Goal: Information Seeking & Learning: Learn about a topic

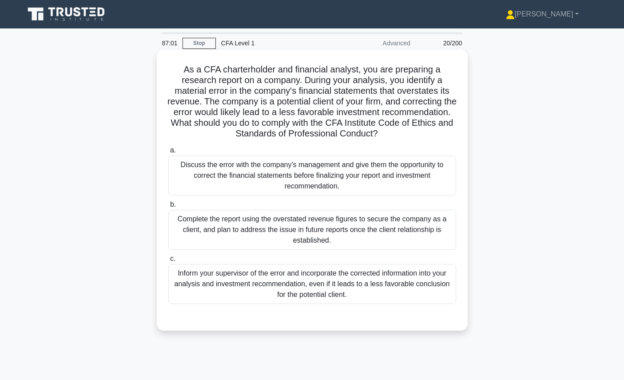
click at [388, 283] on div "Inform your supervisor of the error and incorporate the corrected information i…" at bounding box center [312, 284] width 288 height 40
click at [168, 262] on input "c. Inform your supervisor of the error and incorporate the corrected informatio…" at bounding box center [168, 259] width 0 height 6
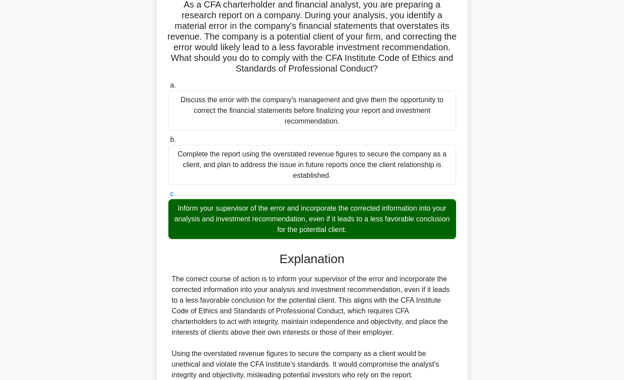
scroll to position [220, 0]
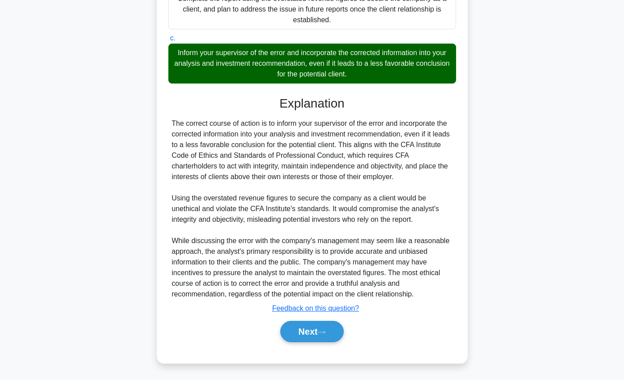
click at [320, 342] on div "Next" at bounding box center [312, 331] width 288 height 28
click at [325, 334] on icon at bounding box center [321, 331] width 8 height 5
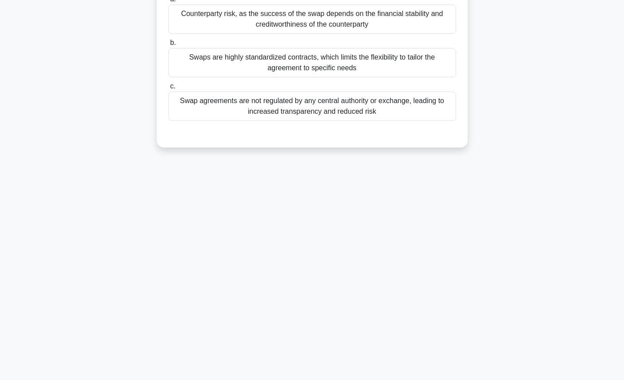
scroll to position [0, 0]
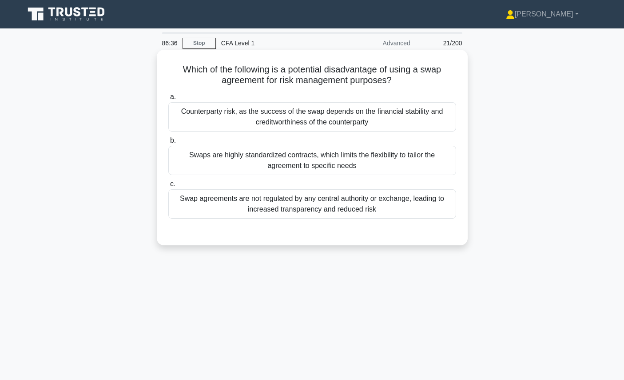
click at [424, 107] on div "Counterparty risk, as the success of the swap depends on the financial stabilit…" at bounding box center [312, 116] width 288 height 29
click at [168, 100] on input "a. Counterparty risk, as the success of the swap depends on the financial stabi…" at bounding box center [168, 97] width 0 height 6
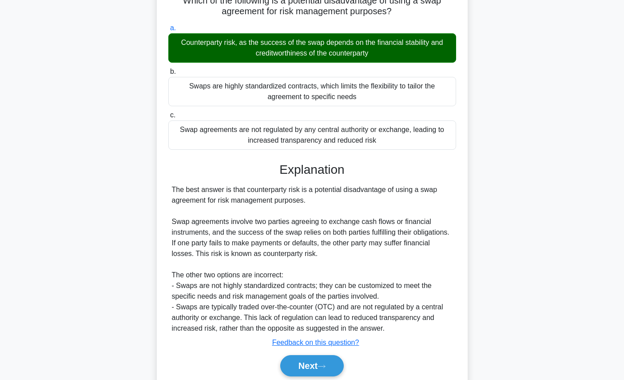
scroll to position [85, 0]
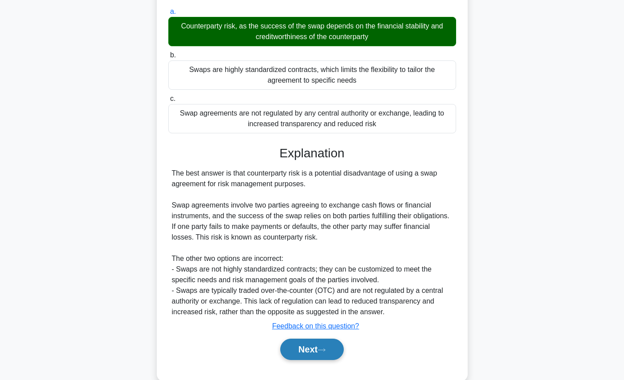
click at [329, 353] on button "Next" at bounding box center [311, 348] width 63 height 21
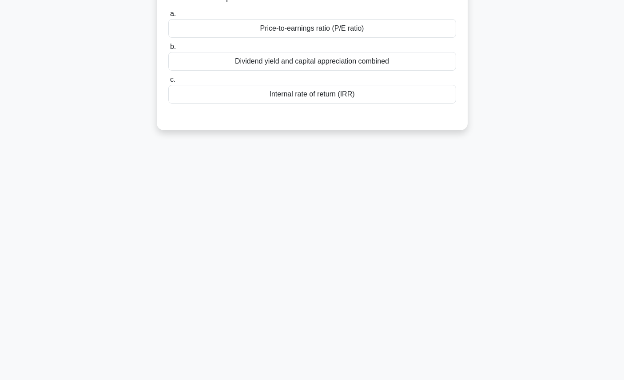
scroll to position [0, 0]
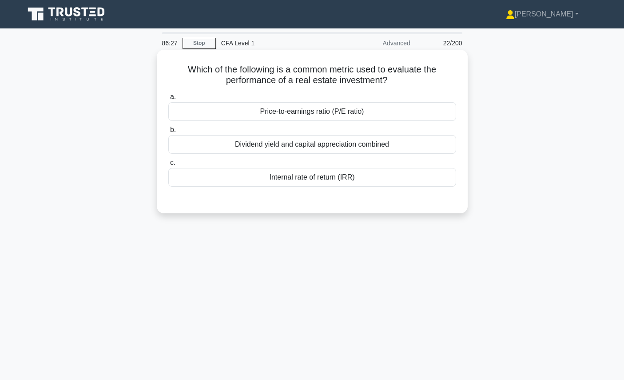
click at [361, 76] on h5 "Which of the following is a common metric used to evaluate the performance of a…" at bounding box center [312, 75] width 290 height 22
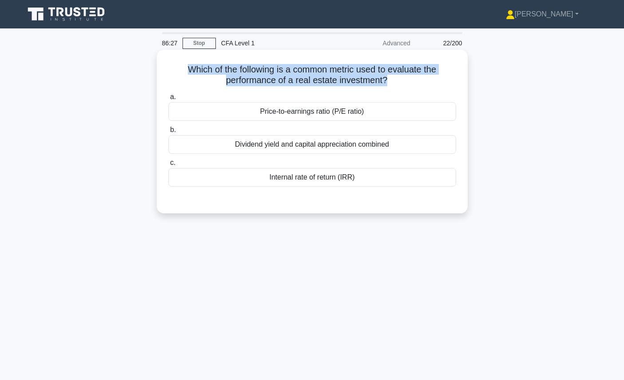
click at [361, 76] on h5 "Which of the following is a common metric used to evaluate the performance of a…" at bounding box center [312, 75] width 290 height 22
click at [368, 82] on h5 "Which of the following is a common metric used to evaluate the performance of a…" at bounding box center [312, 75] width 290 height 22
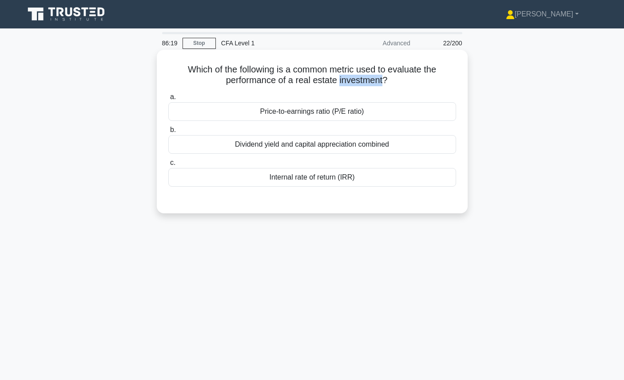
click at [368, 82] on h5 "Which of the following is a common metric used to evaluate the performance of a…" at bounding box center [312, 75] width 290 height 22
click at [348, 111] on div "Price-to-earnings ratio (P/E ratio)" at bounding box center [312, 111] width 288 height 19
click at [168, 100] on input "a. Price-to-earnings ratio (P/E ratio)" at bounding box center [168, 97] width 0 height 6
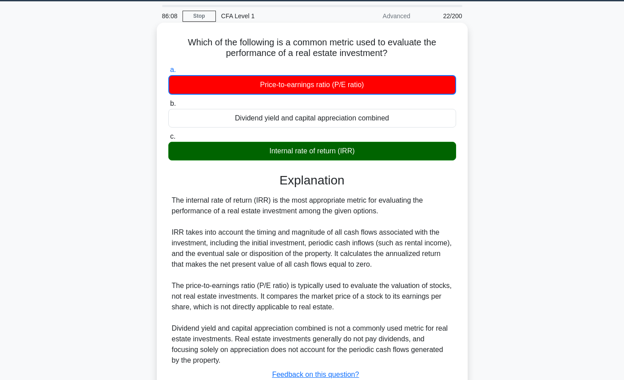
scroll to position [100, 0]
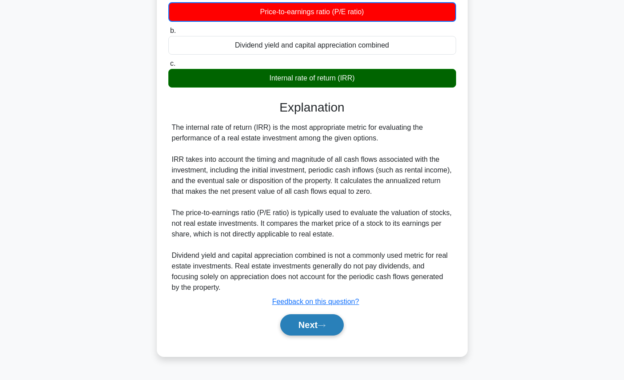
click at [310, 325] on button "Next" at bounding box center [311, 324] width 63 height 21
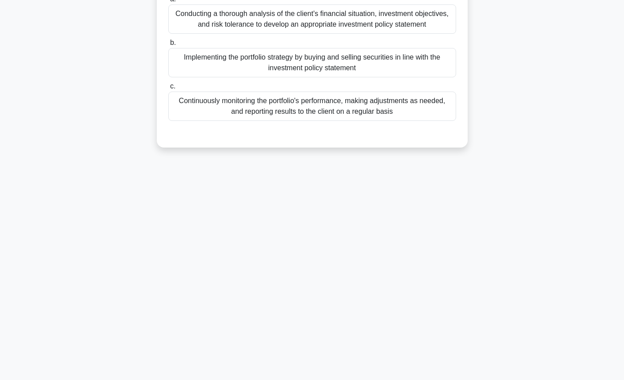
scroll to position [0, 0]
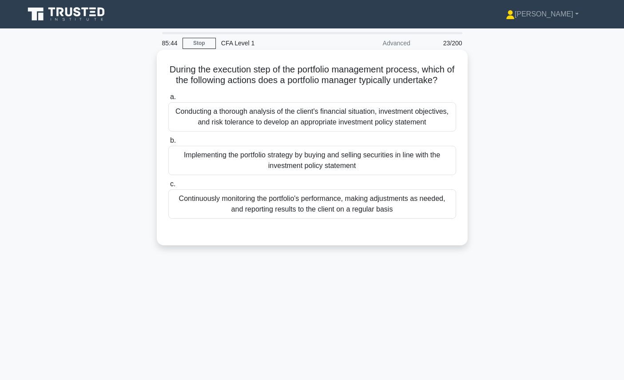
click at [365, 65] on h5 "During the execution step of the portfolio management process, which of the fol…" at bounding box center [312, 75] width 290 height 22
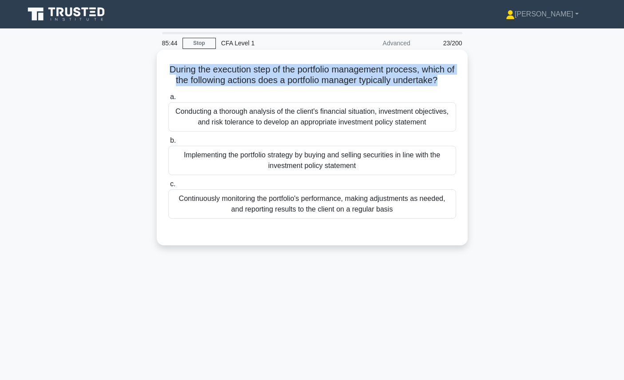
click at [365, 65] on h5 "During the execution step of the portfolio management process, which of the fol…" at bounding box center [312, 75] width 290 height 22
click at [380, 71] on h5 "During the execution step of the portfolio management process, which of the fol…" at bounding box center [312, 75] width 290 height 22
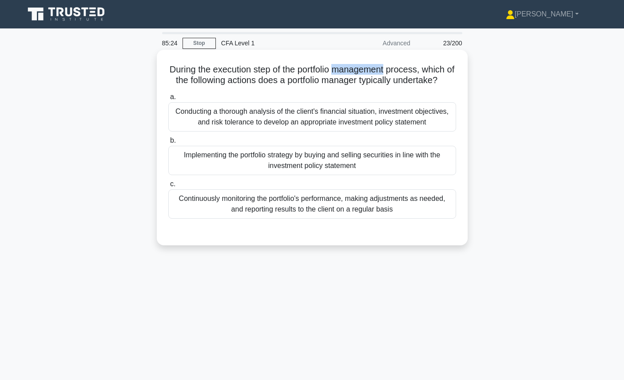
click at [380, 71] on h5 "During the execution step of the portfolio management process, which of the fol…" at bounding box center [312, 75] width 290 height 22
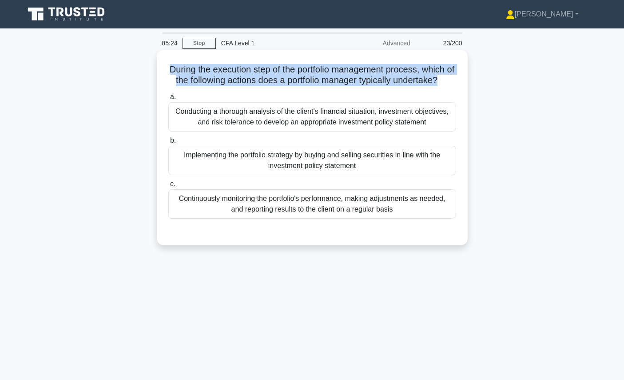
click at [380, 71] on h5 "During the execution step of the portfolio management process, which of the fol…" at bounding box center [312, 75] width 290 height 22
click at [381, 79] on h5 "During the execution step of the portfolio management process, which of the fol…" at bounding box center [312, 75] width 290 height 22
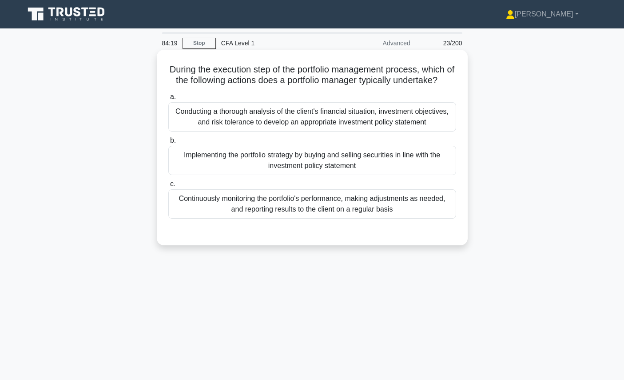
click at [366, 163] on div "Implementing the portfolio strategy by buying and selling securities in line wi…" at bounding box center [312, 160] width 288 height 29
click at [168, 143] on input "b. Implementing the portfolio strategy by buying and selling securities in line…" at bounding box center [168, 141] width 0 height 6
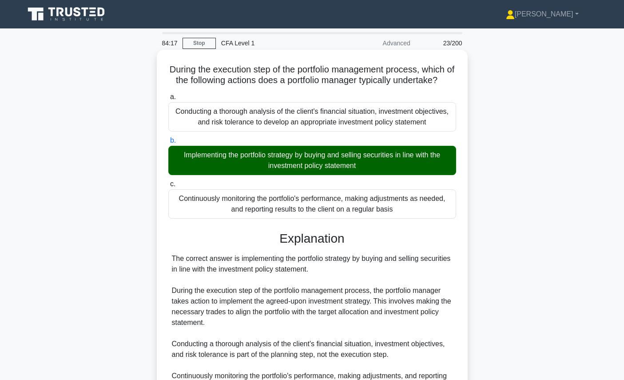
scroll to position [100, 0]
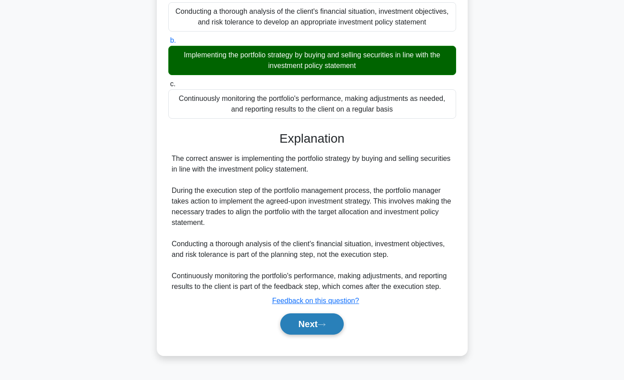
click at [332, 329] on button "Next" at bounding box center [311, 323] width 63 height 21
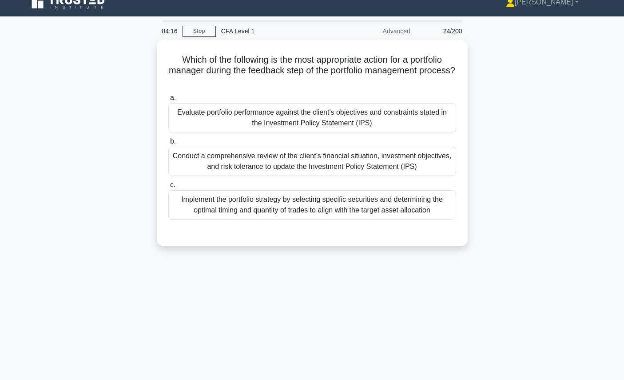
scroll to position [0, 0]
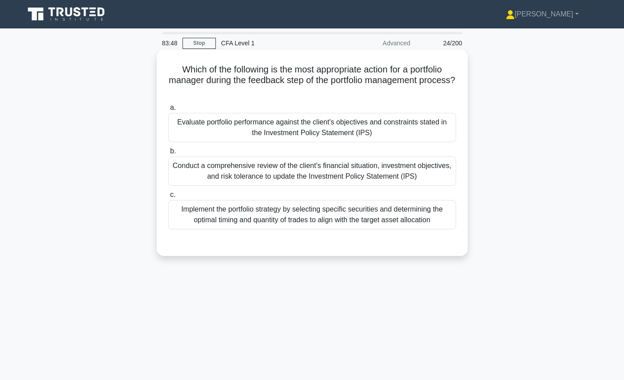
click at [348, 164] on div "Conduct a comprehensive review of the client's financial situation, investment …" at bounding box center [312, 170] width 288 height 29
click at [168, 154] on input "b. Conduct a comprehensive review of the client's financial situation, investme…" at bounding box center [168, 151] width 0 height 6
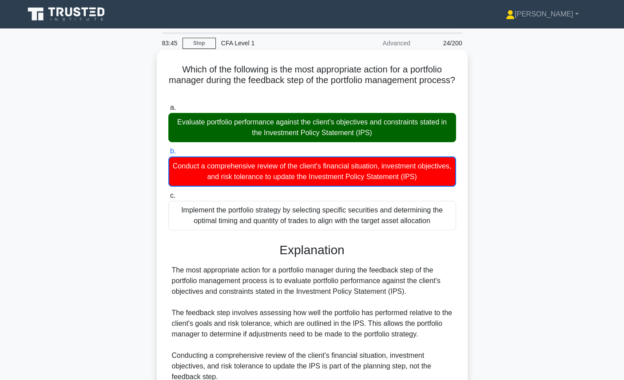
click at [385, 131] on div "Evaluate portfolio performance against the client's objectives and constraints …" at bounding box center [312, 127] width 288 height 29
click at [168, 111] on input "a. Evaluate portfolio performance against the client's objectives and constrain…" at bounding box center [168, 108] width 0 height 6
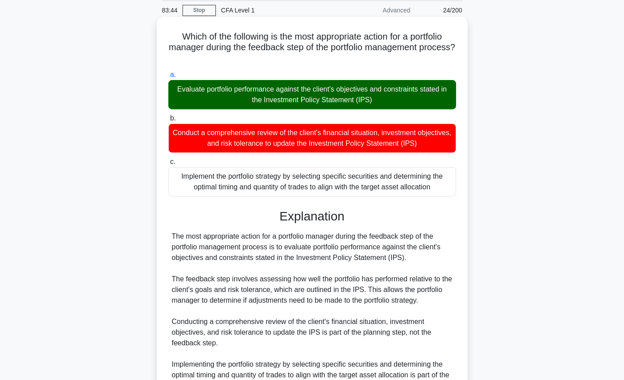
scroll to position [124, 0]
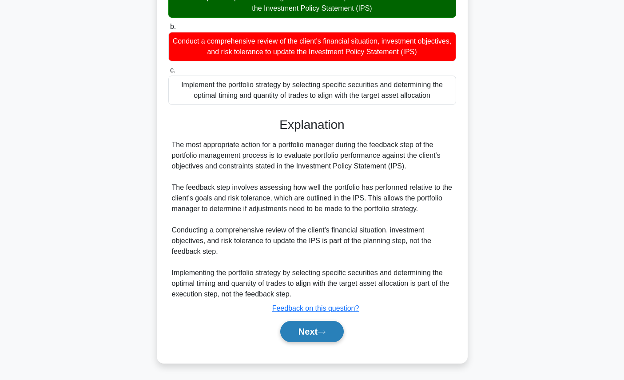
click at [323, 327] on button "Next" at bounding box center [311, 331] width 63 height 21
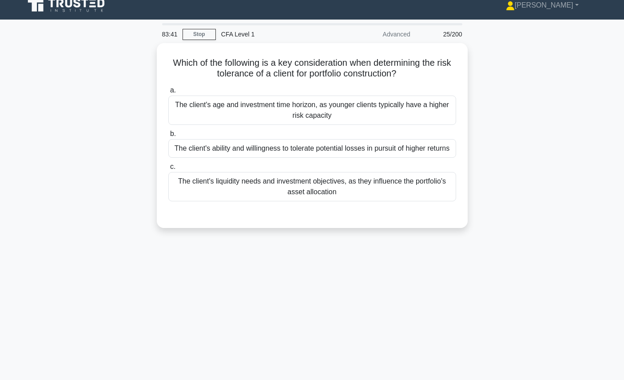
scroll to position [0, 0]
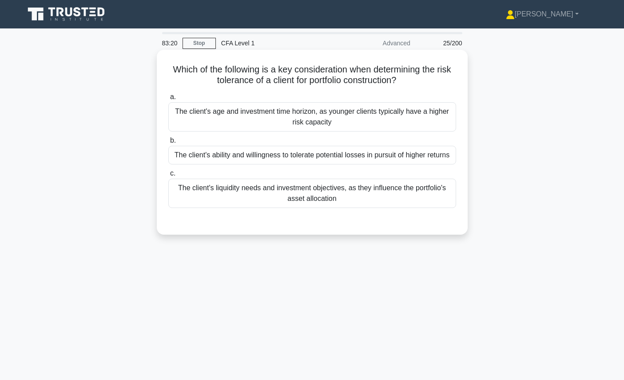
drag, startPoint x: 227, startPoint y: 82, endPoint x: 281, endPoint y: 82, distance: 54.2
click at [281, 82] on h5 "Which of the following is a key consideration when determining the risk toleran…" at bounding box center [312, 75] width 290 height 22
click at [301, 78] on h5 "Which of the following is a key consideration when determining the risk toleran…" at bounding box center [312, 75] width 290 height 22
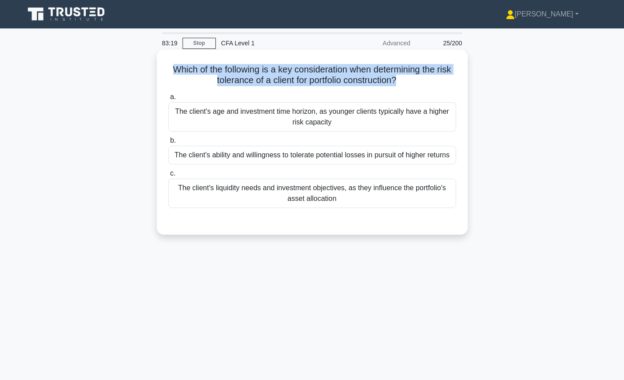
click at [301, 78] on h5 "Which of the following is a key consideration when determining the risk toleran…" at bounding box center [312, 75] width 290 height 22
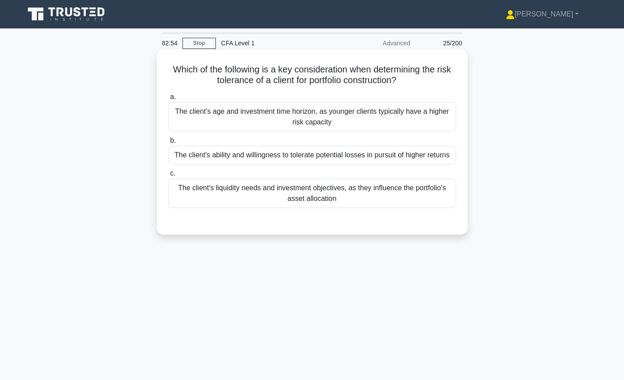
click at [321, 155] on div "The client's ability and willingness to tolerate potential losses in pursuit of…" at bounding box center [312, 155] width 288 height 19
click at [168, 143] on input "b. The client's ability and willingness to tolerate potential losses in pursuit…" at bounding box center [168, 141] width 0 height 6
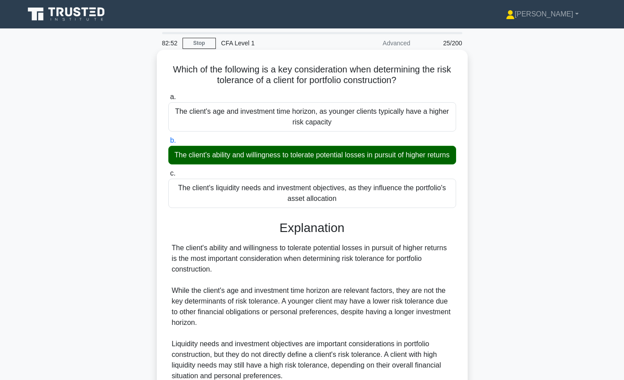
scroll to position [100, 0]
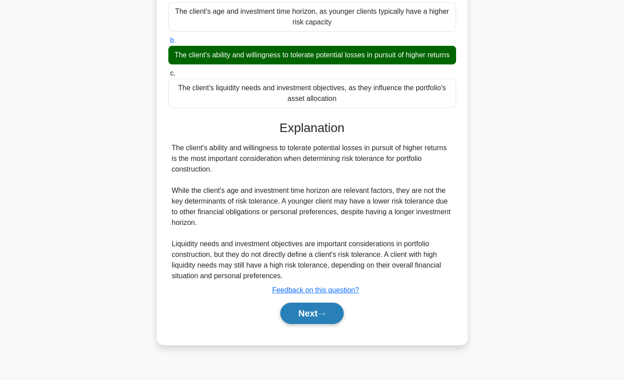
click at [309, 320] on button "Next" at bounding box center [311, 312] width 63 height 21
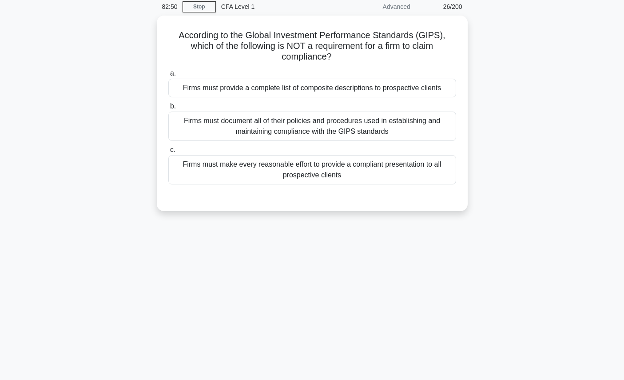
scroll to position [0, 0]
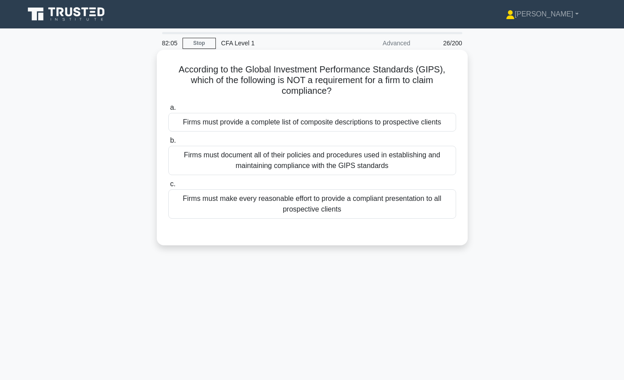
click at [336, 151] on div "Firms must document all of their policies and procedures used in establishing a…" at bounding box center [312, 160] width 288 height 29
click at [168, 143] on input "b. Firms must document all of their policies and procedures used in establishin…" at bounding box center [168, 141] width 0 height 6
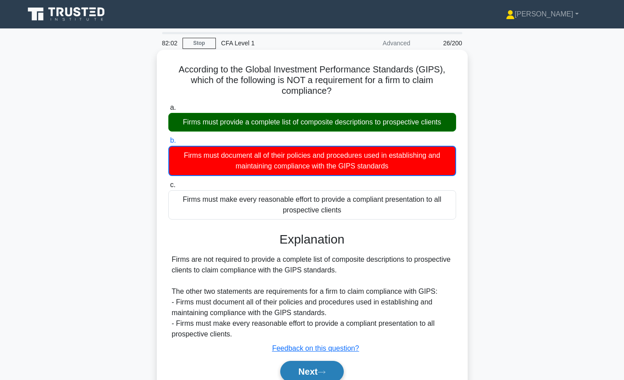
click at [330, 361] on button "Next" at bounding box center [311, 371] width 63 height 21
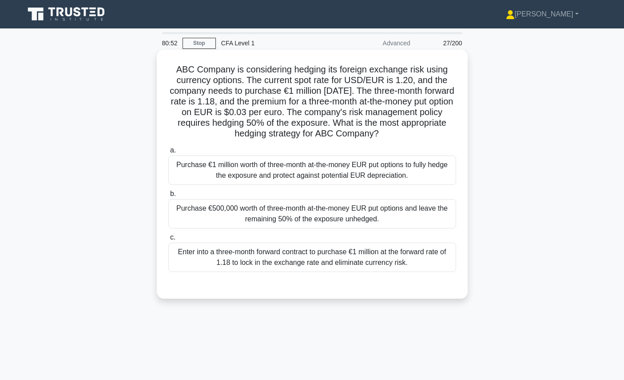
click at [228, 218] on div "Purchase €500,000 worth of three-month at-the-money EUR put options and leave t…" at bounding box center [312, 213] width 288 height 29
click at [168, 197] on input "b. Purchase €500,000 worth of three-month at-the-money EUR put options and leav…" at bounding box center [168, 194] width 0 height 6
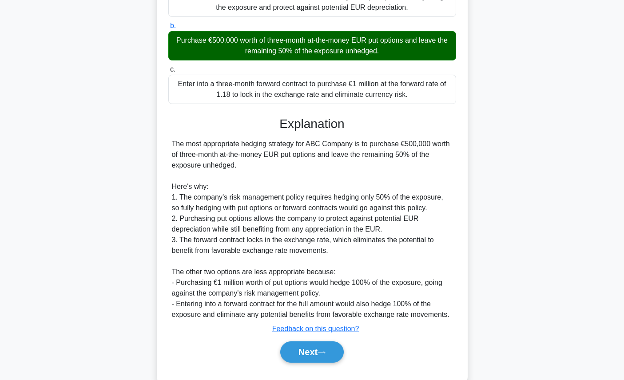
scroll to position [169, 0]
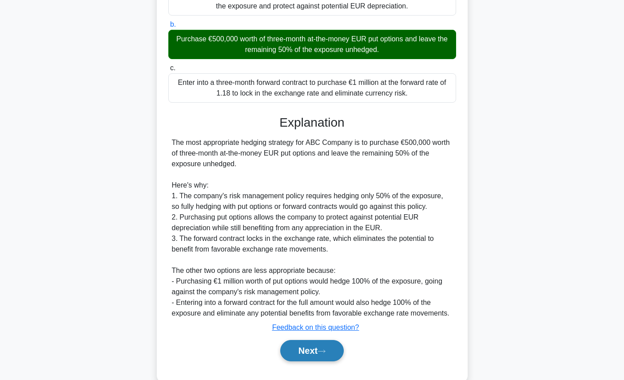
click at [325, 350] on icon at bounding box center [321, 351] width 8 height 5
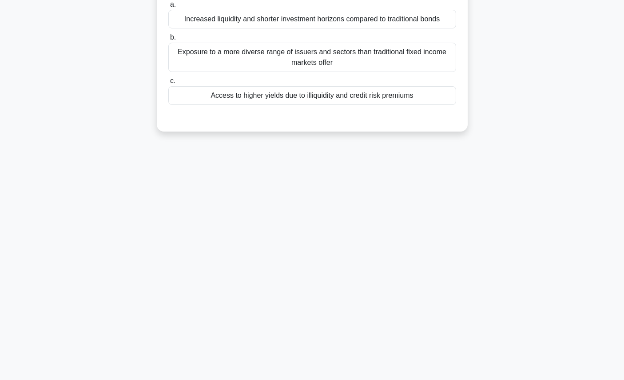
scroll to position [0, 0]
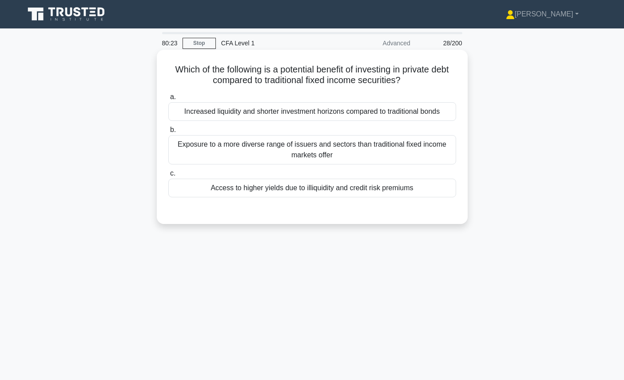
click at [345, 78] on h5 "Which of the following is a potential benefit of investing in private debt comp…" at bounding box center [312, 75] width 290 height 22
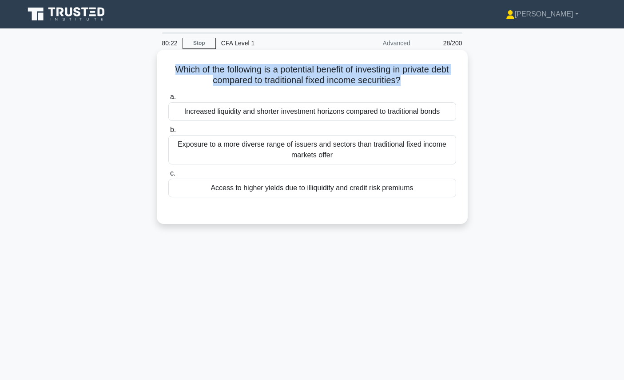
click at [345, 78] on h5 "Which of the following is a potential benefit of investing in private debt comp…" at bounding box center [312, 75] width 290 height 22
click at [353, 82] on h5 "Which of the following is a potential benefit of investing in private debt comp…" at bounding box center [312, 75] width 290 height 22
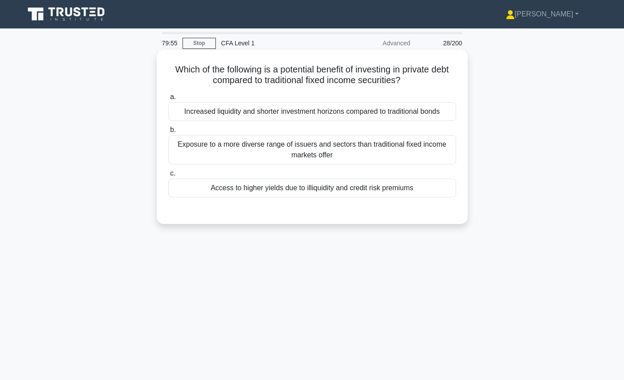
click at [376, 147] on div "Exposure to a more diverse range of issuers and sectors than traditional fixed …" at bounding box center [312, 149] width 288 height 29
click at [168, 133] on input "b. Exposure to a more diverse range of issuers and sectors than traditional fix…" at bounding box center [168, 130] width 0 height 6
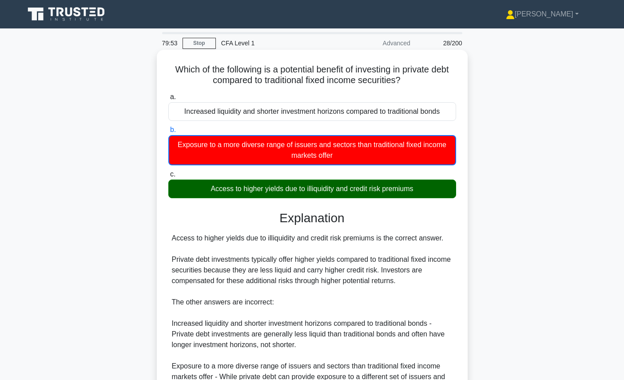
click at [382, 184] on div "Access to higher yields due to illiquidity and credit risk premiums" at bounding box center [312, 188] width 288 height 19
click at [168, 177] on input "c. Access to higher yields due to illiquidity and credit risk premiums" at bounding box center [168, 174] width 0 height 6
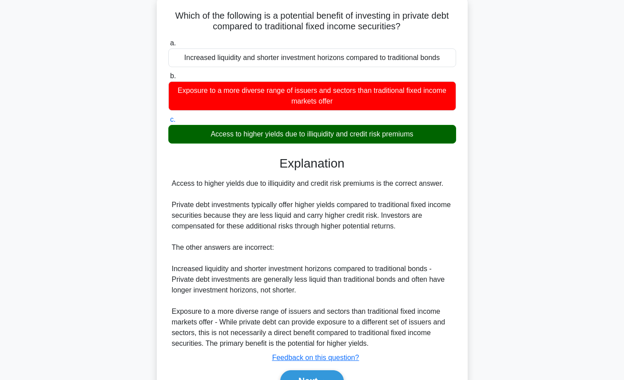
scroll to position [103, 0]
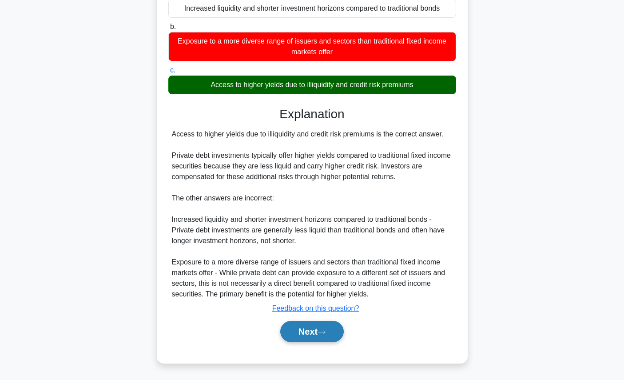
click at [322, 329] on button "Next" at bounding box center [311, 331] width 63 height 21
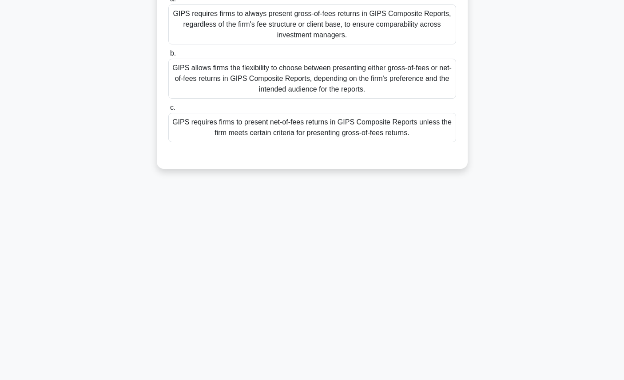
scroll to position [0, 0]
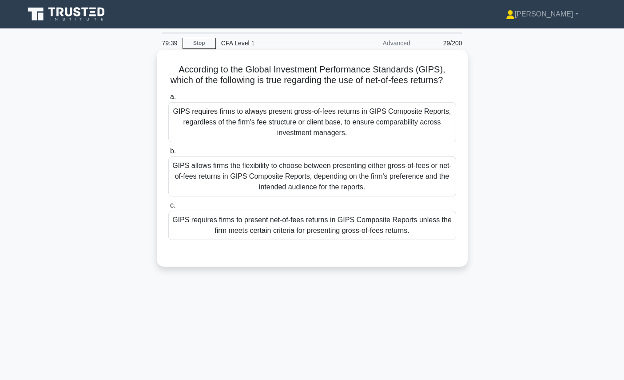
click at [433, 68] on h5 "According to the Global Investment Performance Standards (GIPS), which of the f…" at bounding box center [312, 75] width 290 height 22
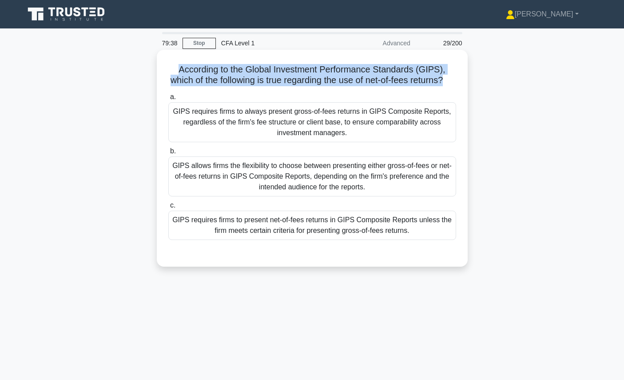
click at [433, 68] on h5 "According to the Global Investment Performance Standards (GIPS), which of the f…" at bounding box center [312, 75] width 290 height 22
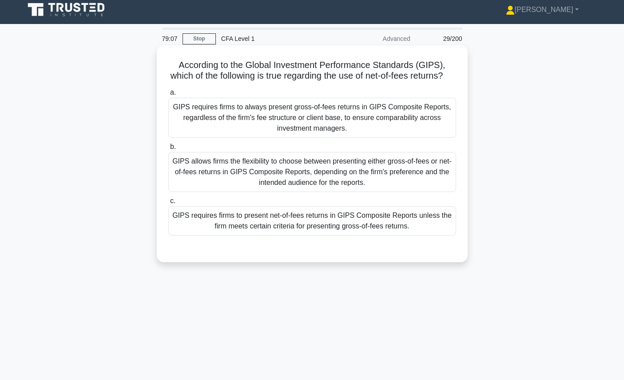
scroll to position [5, 0]
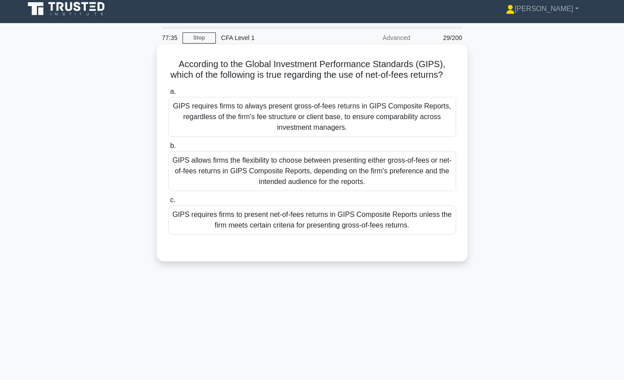
click at [426, 73] on h5 "According to the Global Investment Performance Standards (GIPS), which of the f…" at bounding box center [312, 70] width 290 height 22
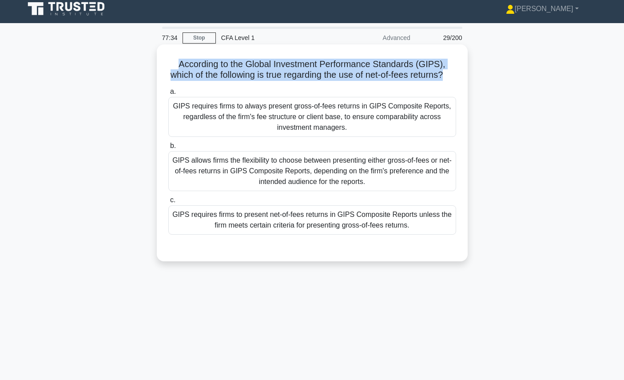
click at [426, 73] on h5 "According to the Global Investment Performance Standards (GIPS), which of the f…" at bounding box center [312, 70] width 290 height 22
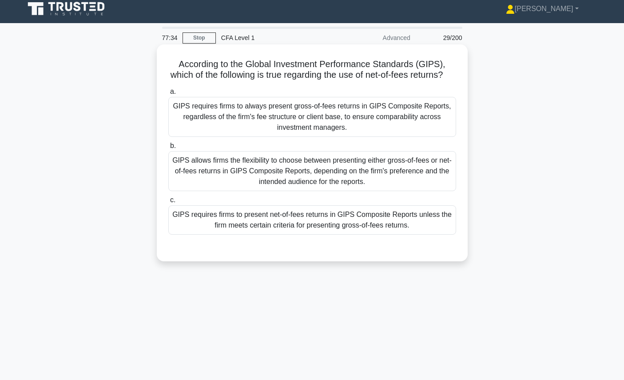
click at [426, 75] on h5 "According to the Global Investment Performance Standards (GIPS), which of the f…" at bounding box center [312, 70] width 290 height 22
click at [407, 105] on div "GIPS requires firms to always present gross-of-fees returns in GIPS Composite R…" at bounding box center [312, 117] width 288 height 40
click at [168, 95] on input "[PERSON_NAME] requires firms to always present gross-of-fees returns in GIPS Co…" at bounding box center [168, 92] width 0 height 6
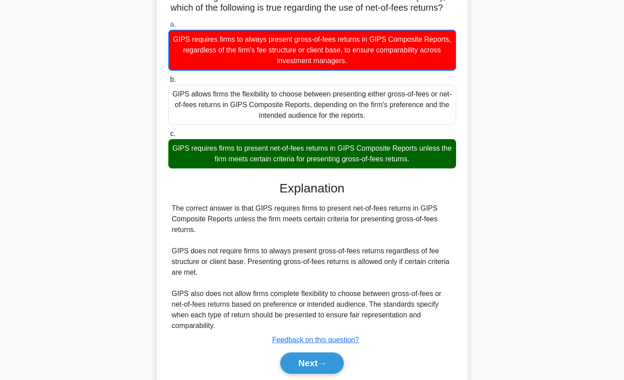
scroll to position [73, 0]
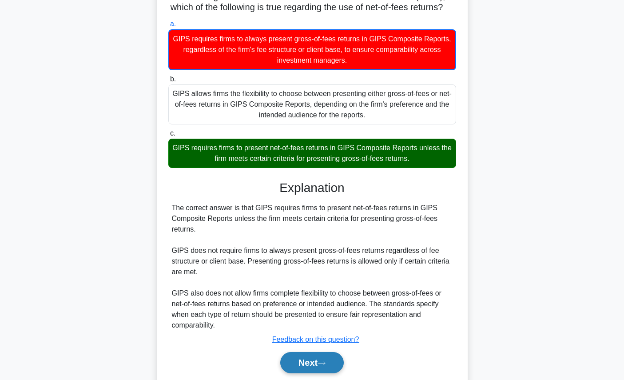
click at [337, 359] on button "Next" at bounding box center [311, 362] width 63 height 21
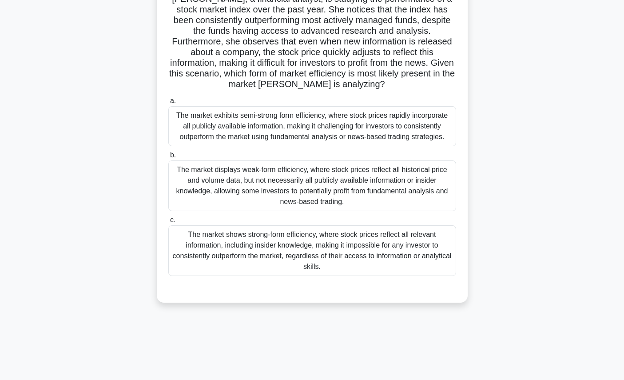
scroll to position [0, 0]
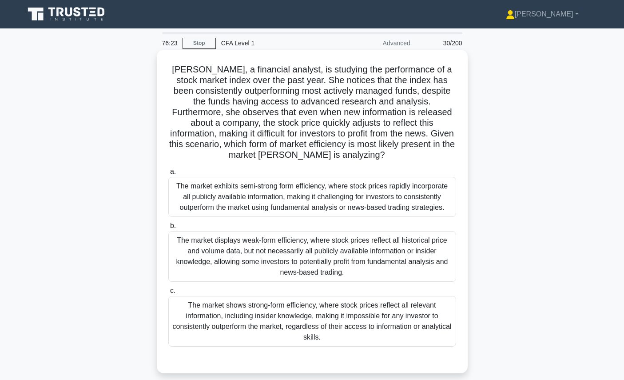
click at [321, 317] on div "The market shows strong-form efficiency, where stock prices reflect all relevan…" at bounding box center [312, 321] width 288 height 51
click at [168, 293] on input "c. The market shows strong-form efficiency, where stock prices reflect all rele…" at bounding box center [168, 291] width 0 height 6
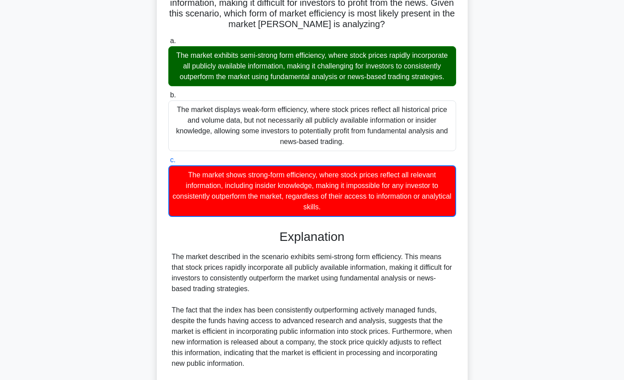
scroll to position [285, 0]
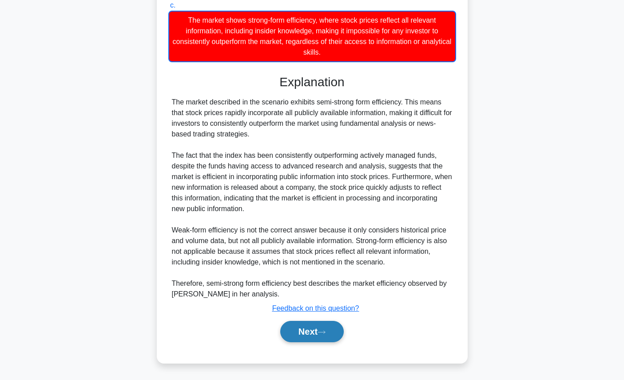
click at [325, 333] on icon at bounding box center [321, 331] width 7 height 3
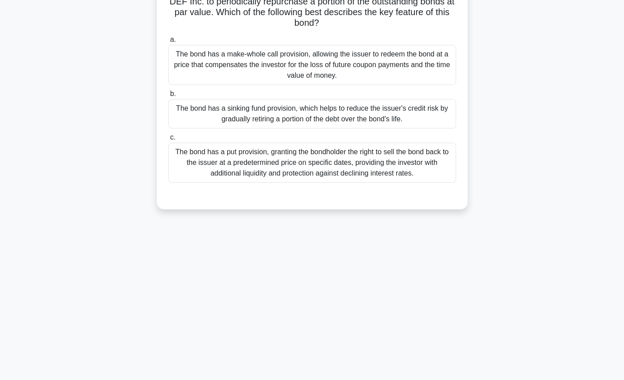
scroll to position [0, 0]
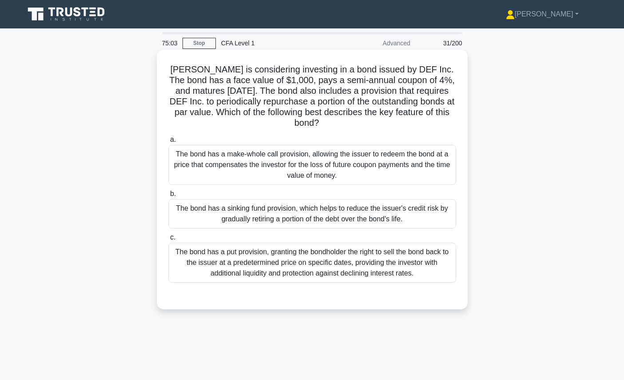
click at [355, 83] on h5 "[PERSON_NAME] is considering investing in a bond issued by DEF Inc. The bond ha…" at bounding box center [312, 96] width 290 height 65
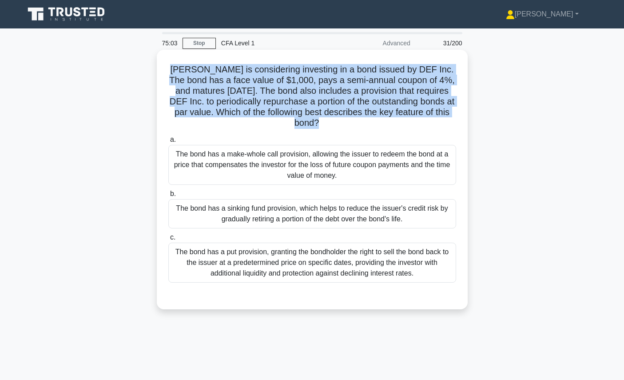
click at [355, 83] on h5 "[PERSON_NAME] is considering investing in a bond issued by DEF Inc. The bond ha…" at bounding box center [312, 96] width 290 height 65
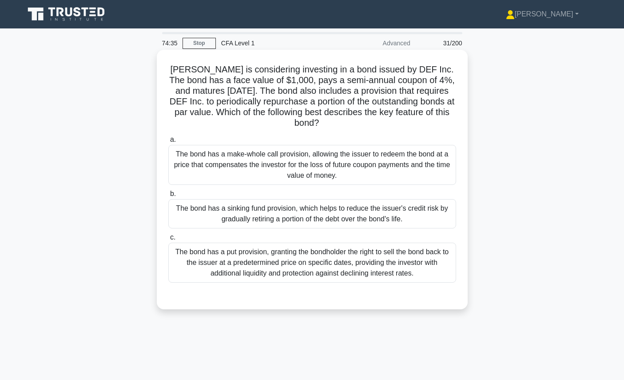
click at [365, 199] on div "The bond has a sinking fund provision, which helps to reduce the issuer's credi…" at bounding box center [312, 213] width 288 height 29
click at [168, 197] on input "b. The bond has a sinking fund provision, which helps to reduce the issuer's cr…" at bounding box center [168, 194] width 0 height 6
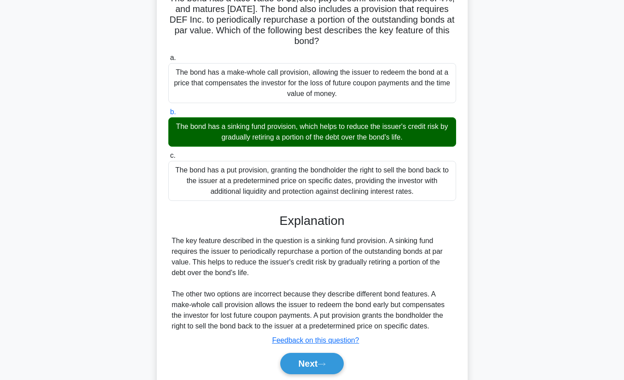
scroll to position [103, 0]
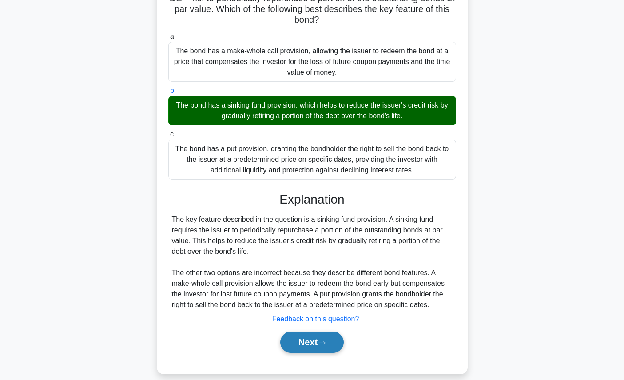
click at [324, 340] on icon at bounding box center [321, 342] width 8 height 5
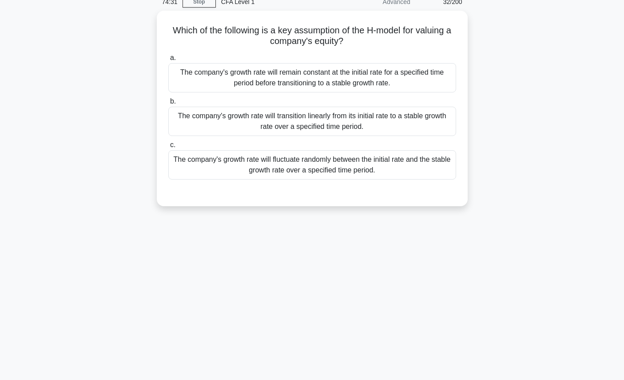
scroll to position [0, 0]
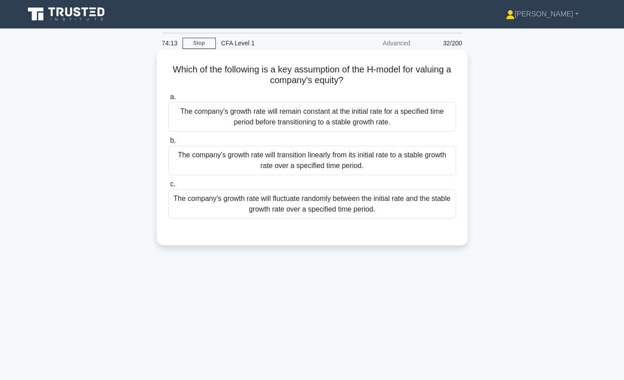
click at [324, 71] on h5 "Which of the following is a key assumption of the H-model for valuing a company…" at bounding box center [312, 75] width 290 height 22
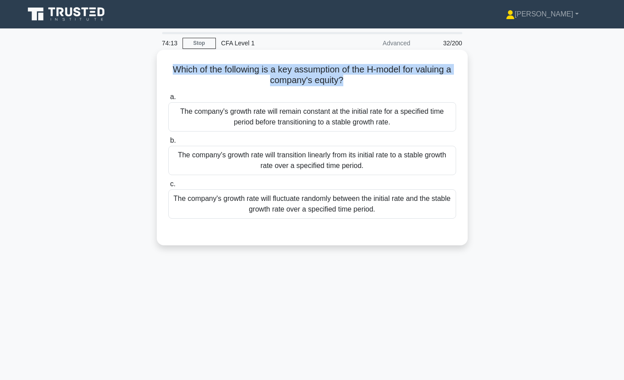
click at [324, 71] on h5 "Which of the following is a key assumption of the H-model for valuing a company…" at bounding box center [312, 75] width 290 height 22
